Goal: Task Accomplishment & Management: Manage account settings

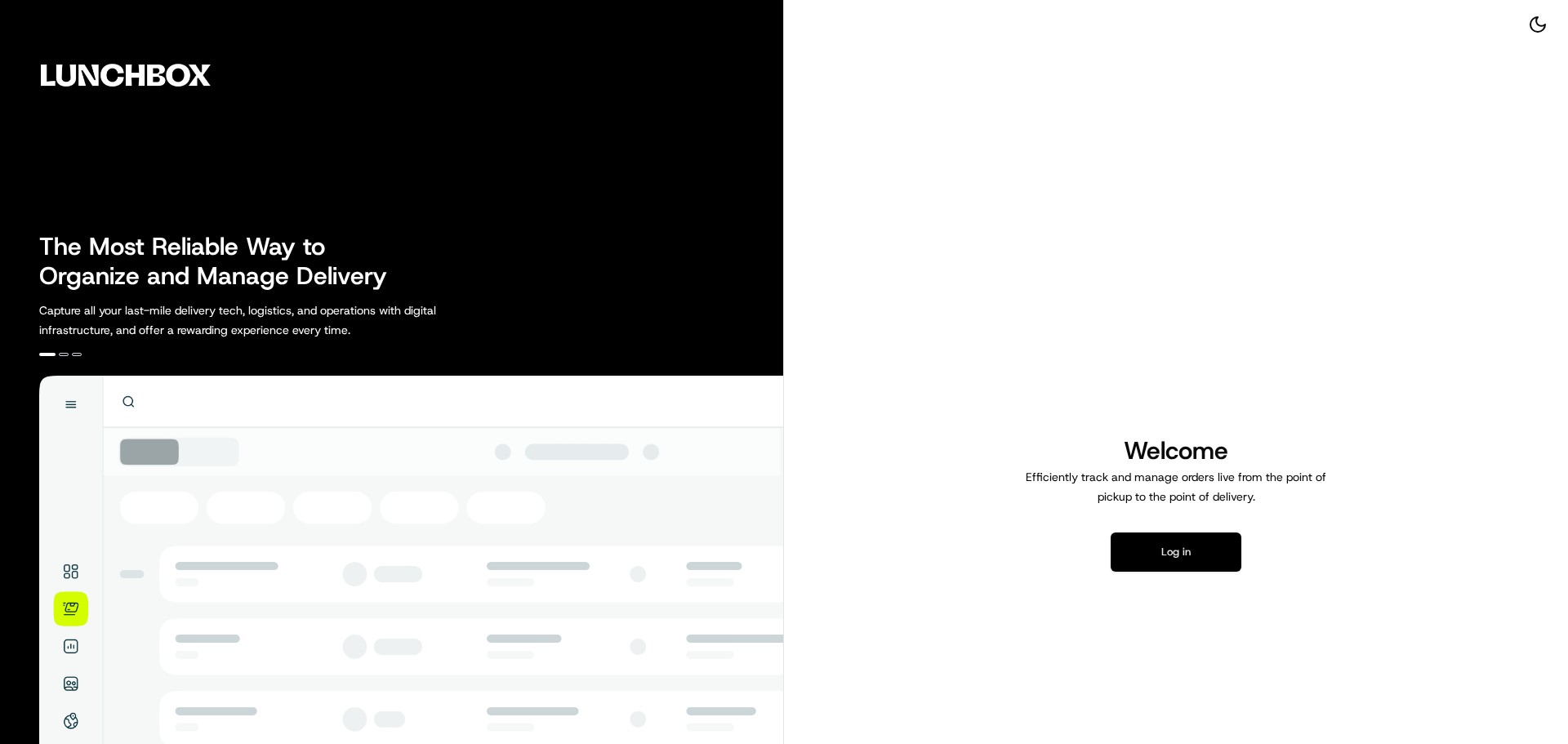
click at [1170, 548] on button "Log in" at bounding box center [1175, 552] width 131 height 39
